Goal: Task Accomplishment & Management: Use online tool/utility

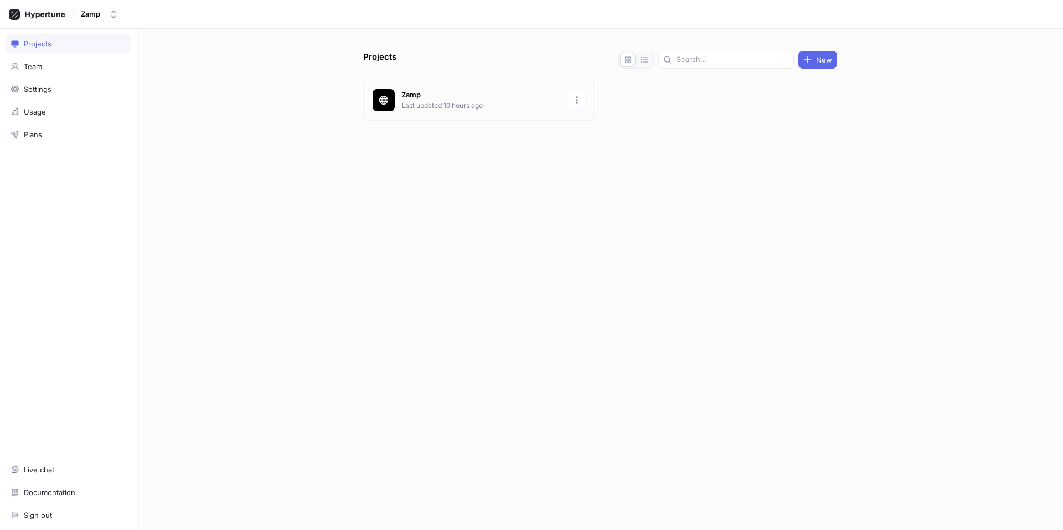
click at [431, 93] on p "Zamp" at bounding box center [481, 95] width 161 height 11
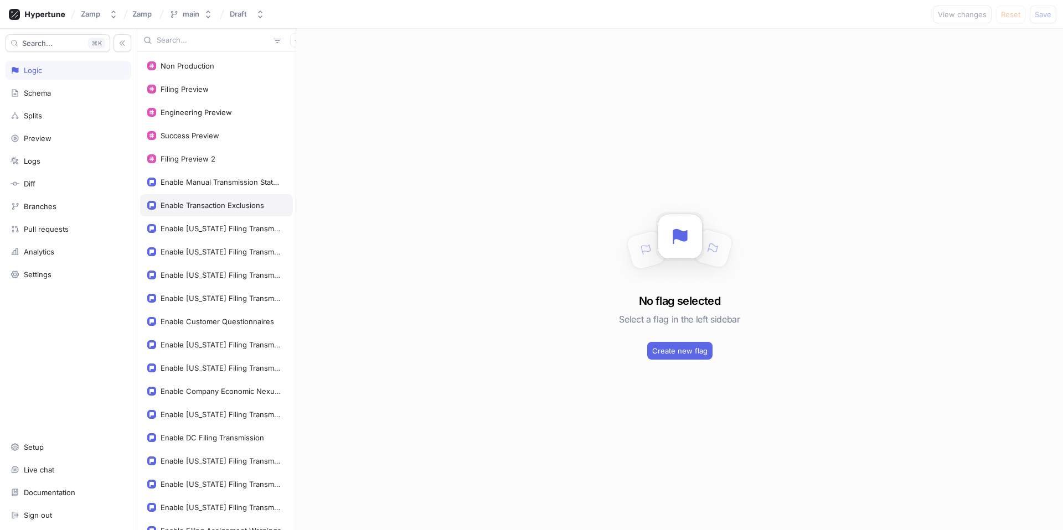
click at [225, 208] on div "Enable Transaction Exclusions" at bounding box center [213, 205] width 104 height 9
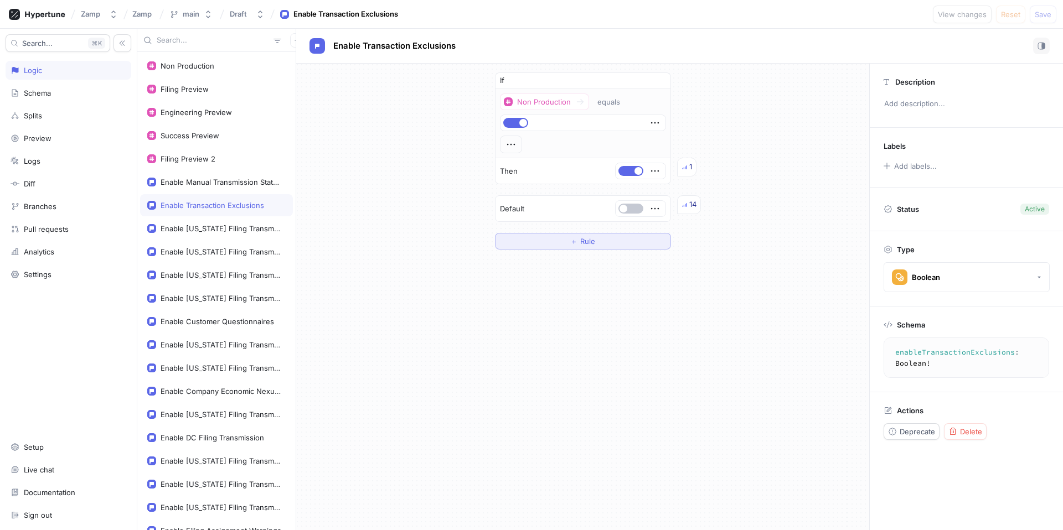
click at [590, 238] on span "Rule" at bounding box center [587, 241] width 15 height 7
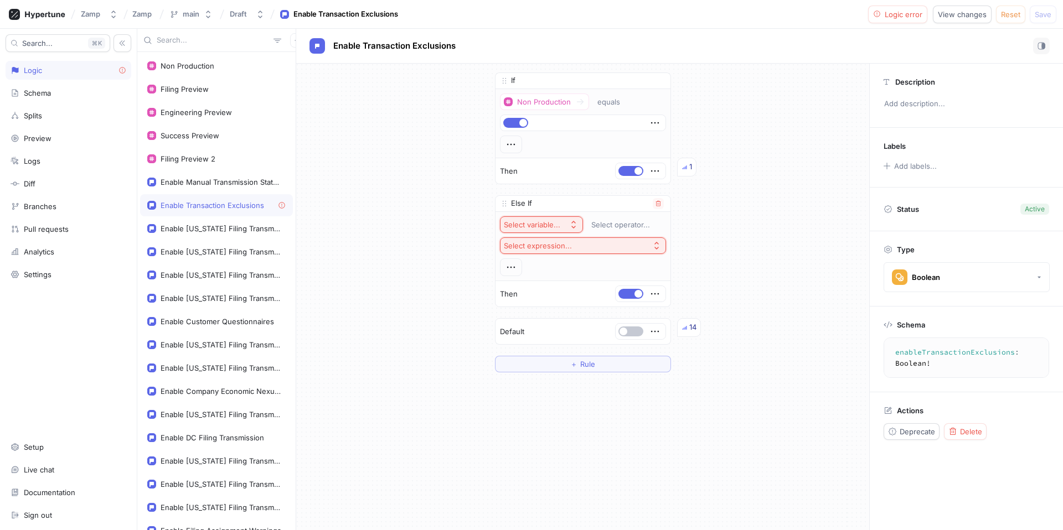
click at [555, 225] on div "Select variable..." at bounding box center [532, 224] width 56 height 9
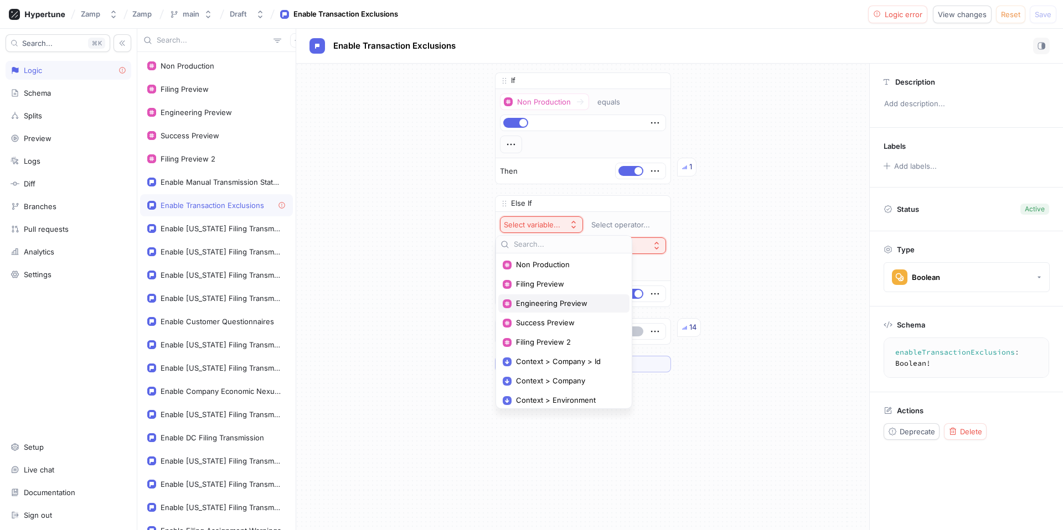
click at [569, 304] on span "Engineering Preview" at bounding box center [568, 303] width 104 height 9
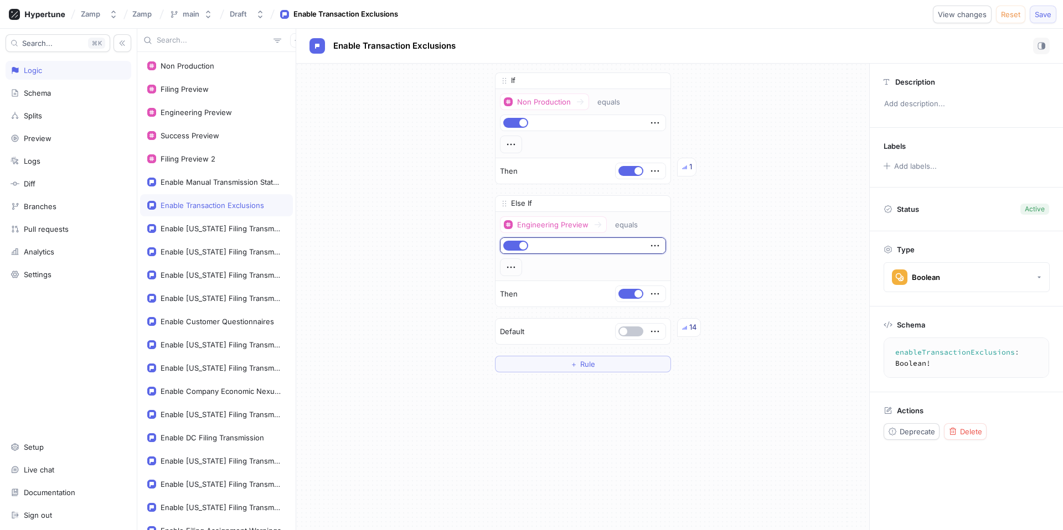
click at [1042, 13] on span "Save" at bounding box center [1043, 14] width 17 height 7
